Goal: Navigation & Orientation: Find specific page/section

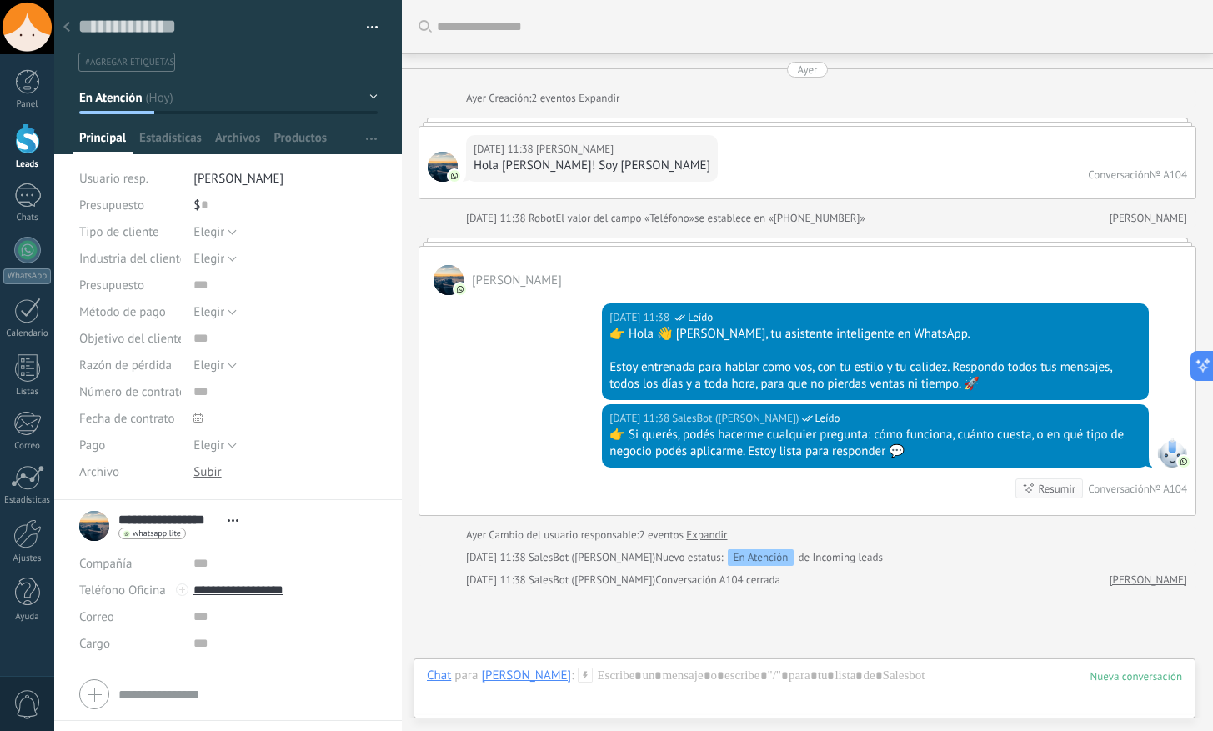
scroll to position [25, 0]
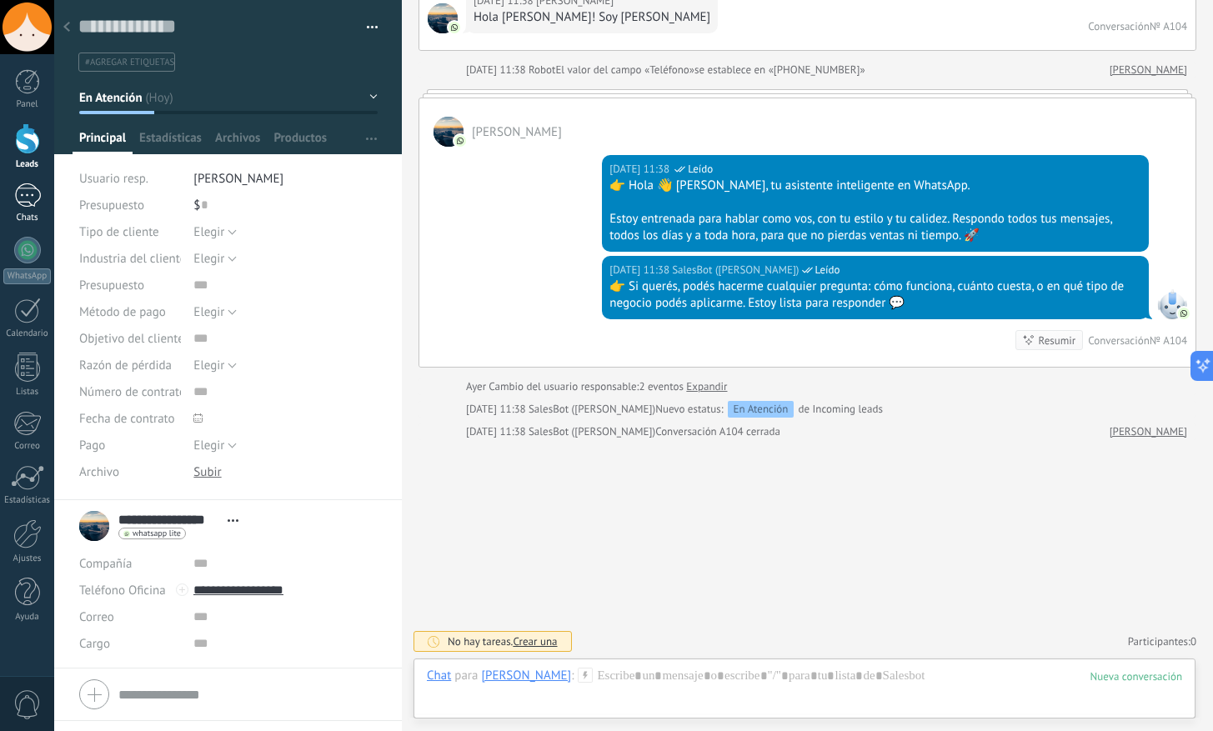
click at [22, 202] on div at bounding box center [27, 195] width 27 height 24
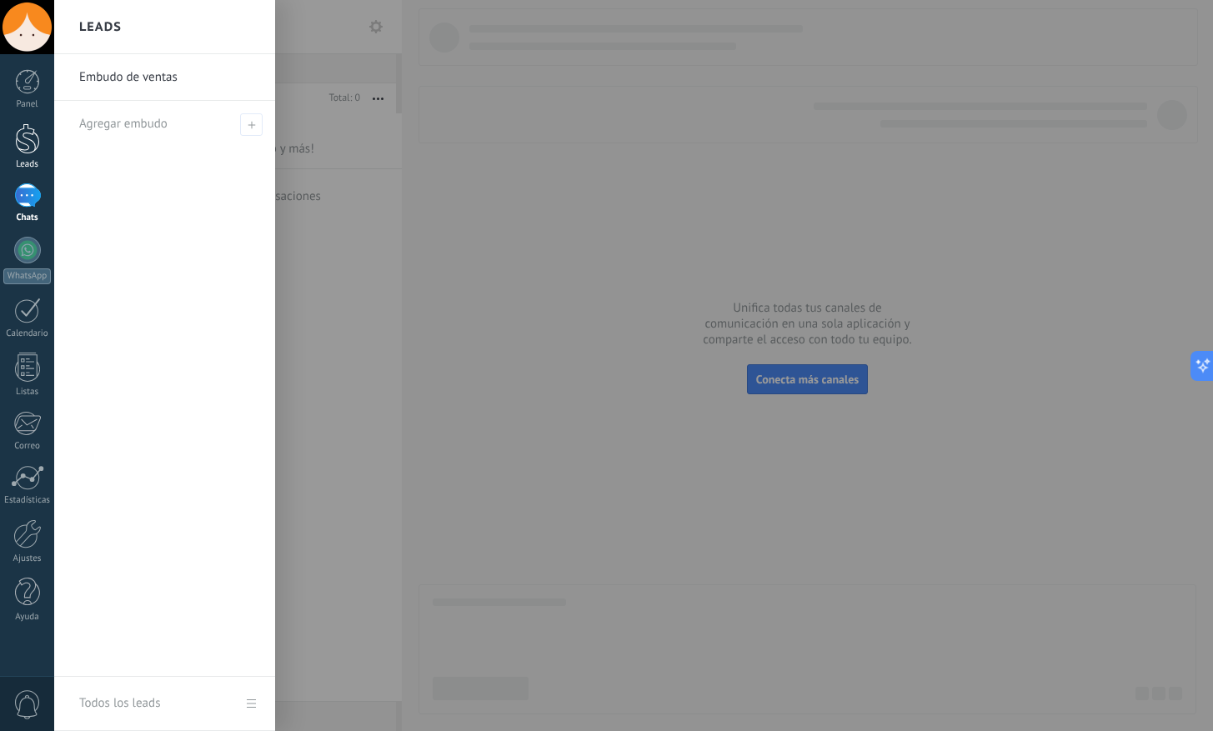
click at [27, 154] on link "Leads" at bounding box center [27, 146] width 54 height 47
